Goal: Task Accomplishment & Management: Manage account settings

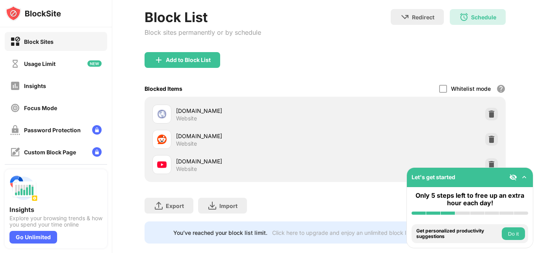
scroll to position [75, 0]
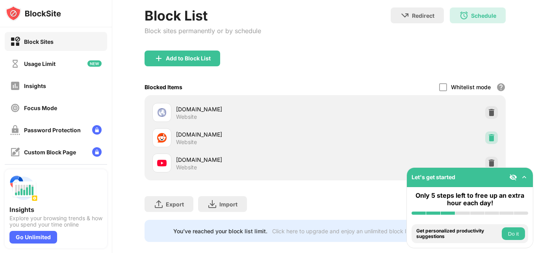
click at [488, 141] on img at bounding box center [492, 138] width 8 height 8
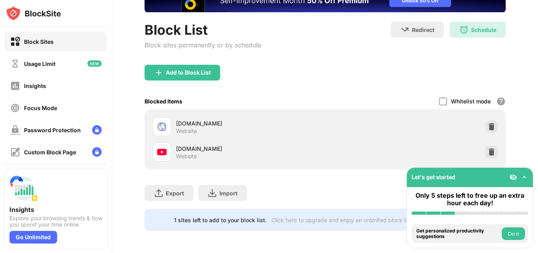
scroll to position [67, 0]
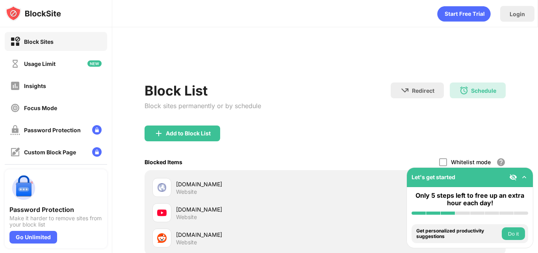
click at [484, 100] on div "Redirect Choose a site to be redirected to when blocking is active Schedule 08:…" at bounding box center [448, 99] width 115 height 34
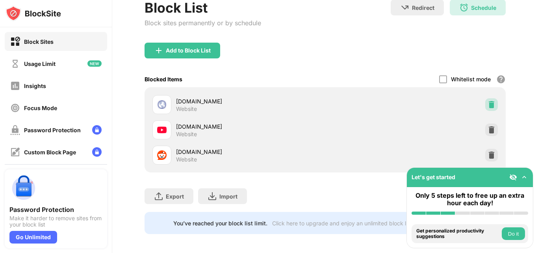
click at [488, 103] on img at bounding box center [492, 105] width 8 height 8
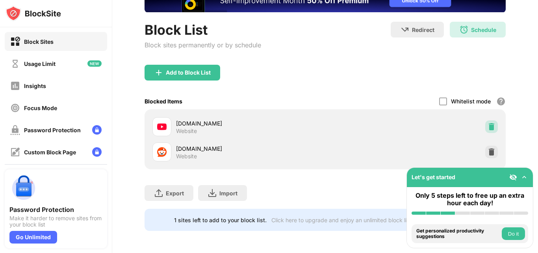
click at [486, 121] on div at bounding box center [492, 126] width 13 height 13
